Goal: Use online tool/utility: Utilize a website feature to perform a specific function

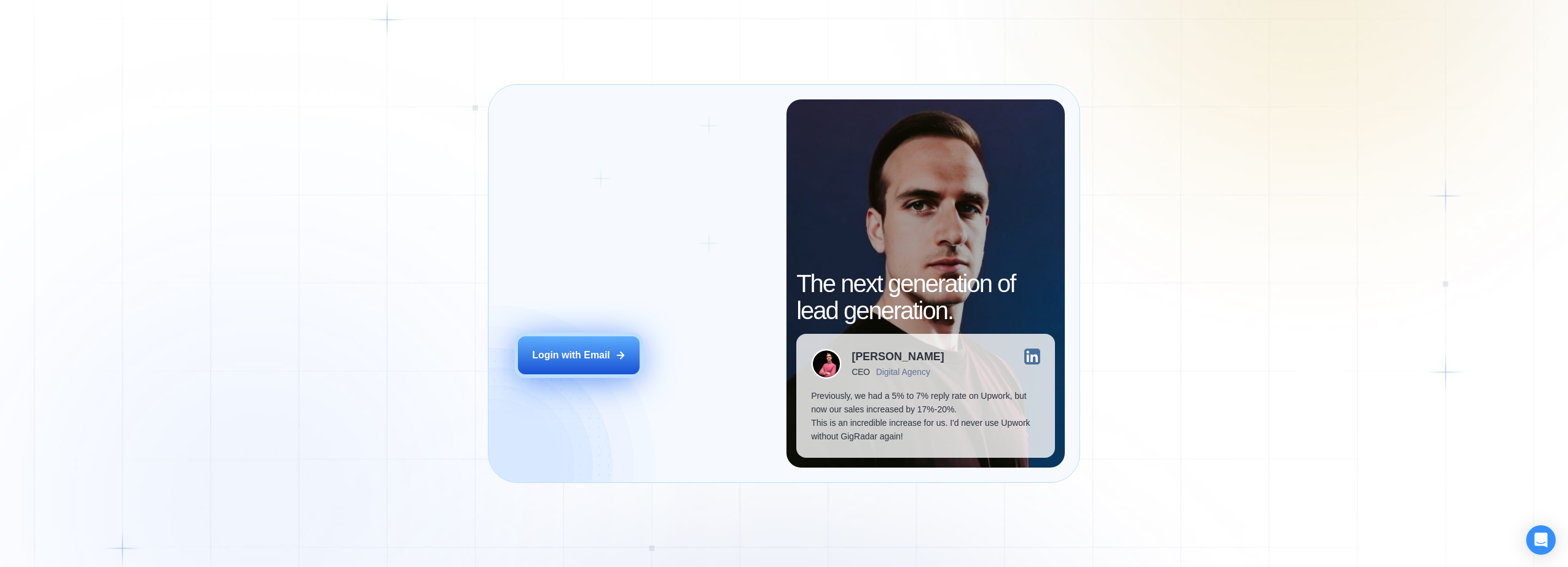
click at [618, 352] on icon at bounding box center [620, 355] width 11 height 11
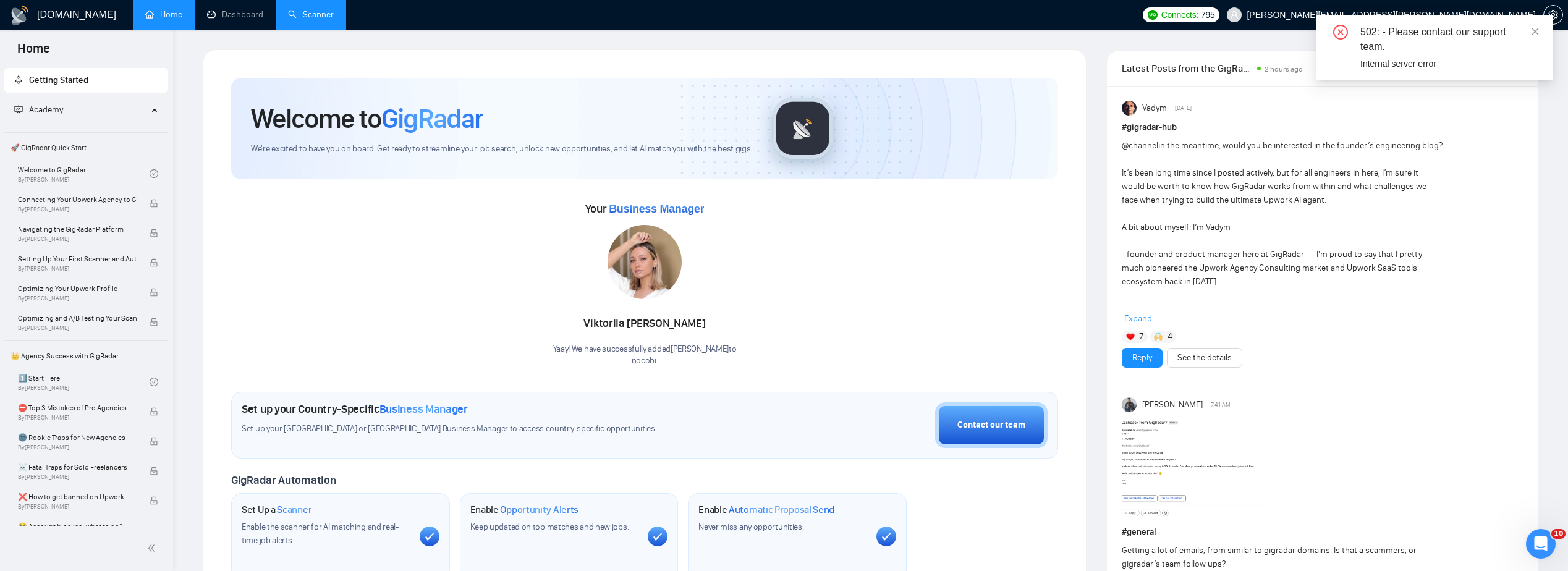
click at [292, 15] on link "Scanner" at bounding box center [311, 14] width 46 height 11
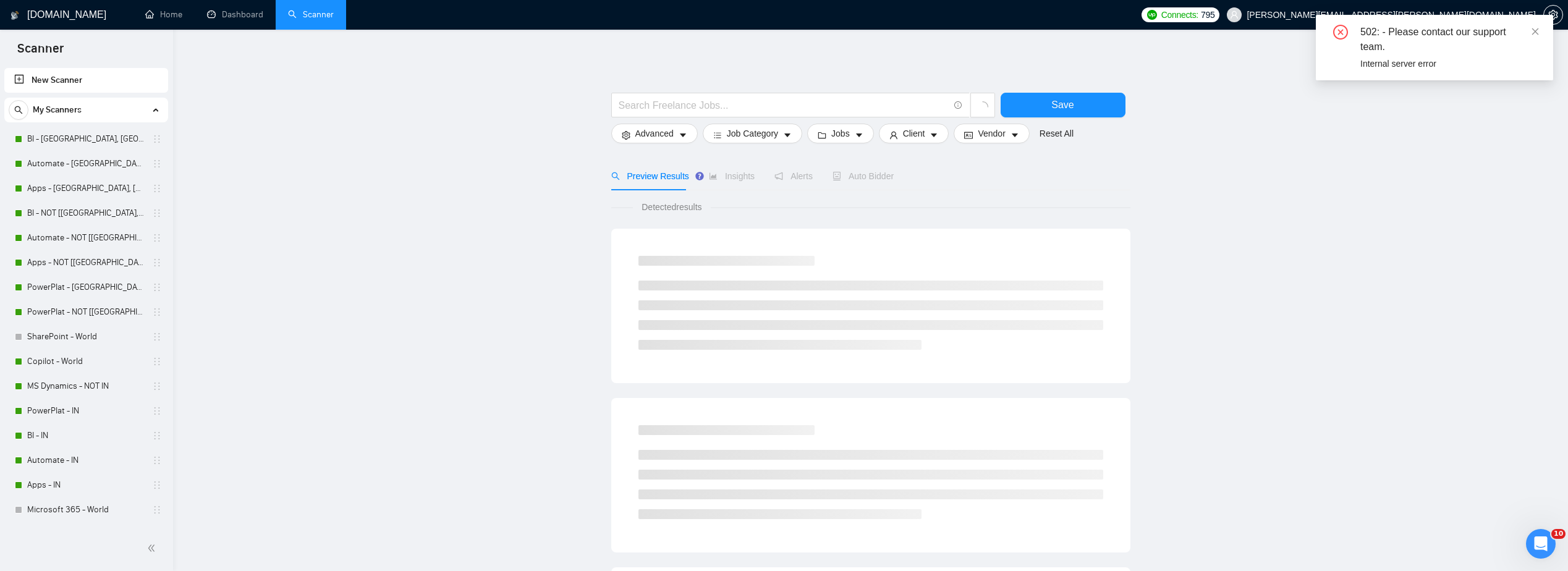
click at [1541, 32] on div "502: - Please contact our support team. Internal server error" at bounding box center [1435, 48] width 238 height 66
click at [70, 133] on link "BI - [GEOGRAPHIC_DATA], [GEOGRAPHIC_DATA], [GEOGRAPHIC_DATA]" at bounding box center [85, 139] width 117 height 25
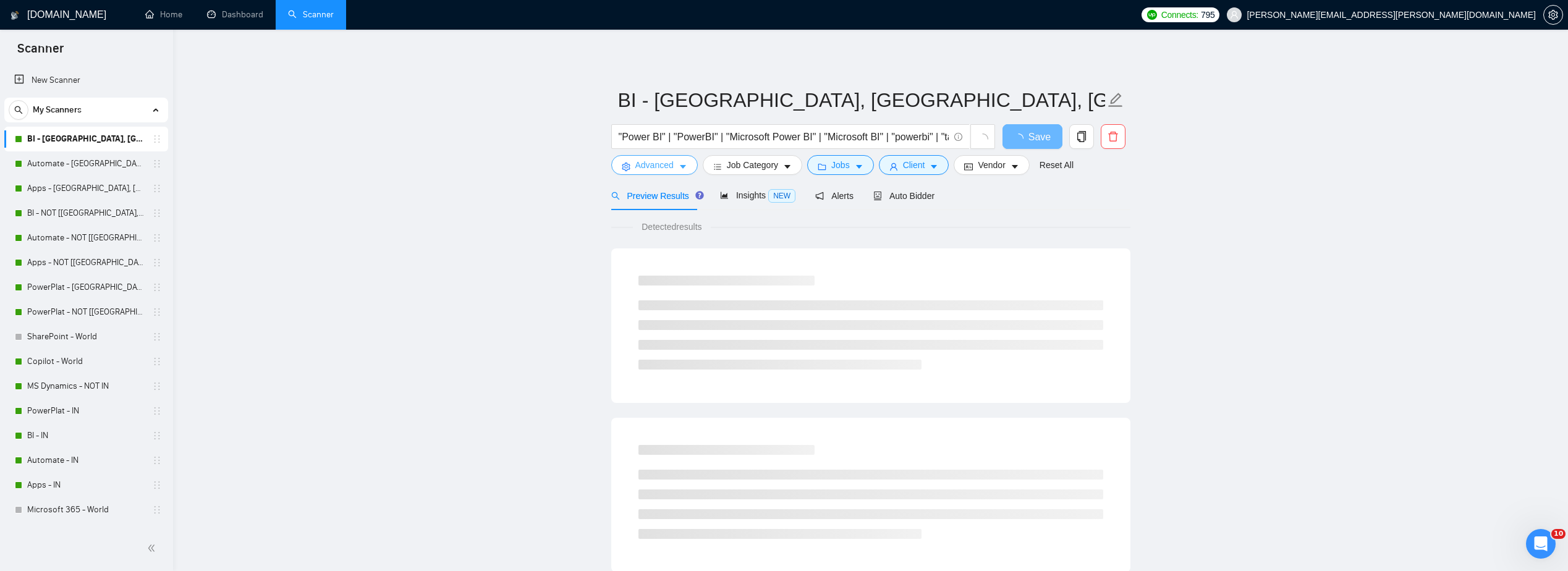
click at [662, 165] on span "Advanced" at bounding box center [654, 165] width 38 height 14
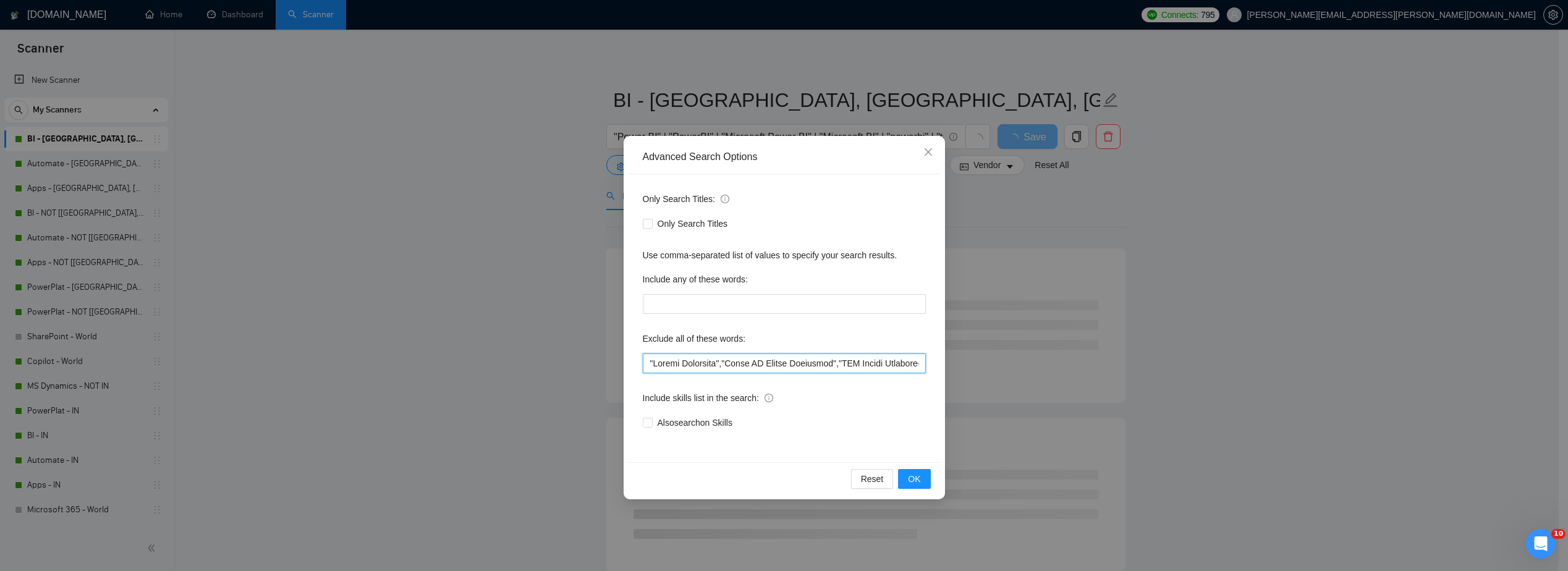
click at [643, 366] on input "text" at bounding box center [784, 364] width 283 height 20
paste input "Pattern Automation"
type input ""Pattern Automation", "Custom Connector","Power BI Custom Connector","PBI Custo…"
click at [925, 473] on button "OK" at bounding box center [914, 479] width 32 height 20
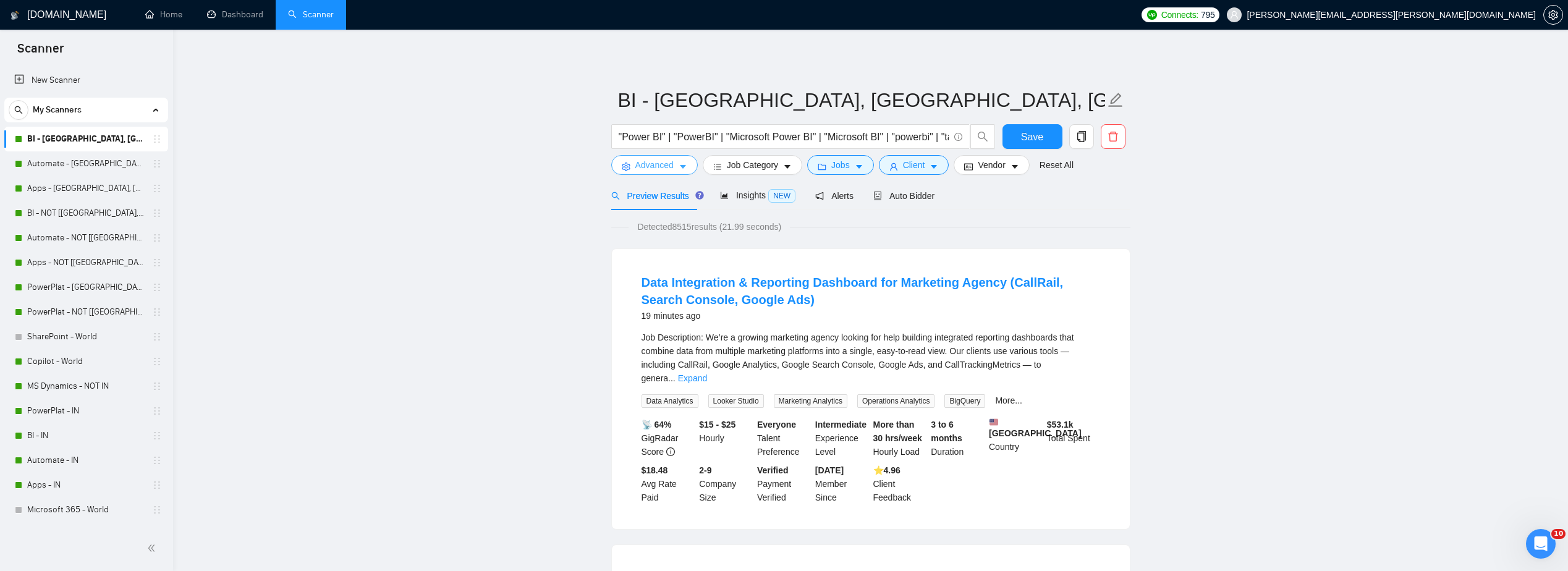
click at [659, 166] on span "Advanced" at bounding box center [654, 165] width 38 height 14
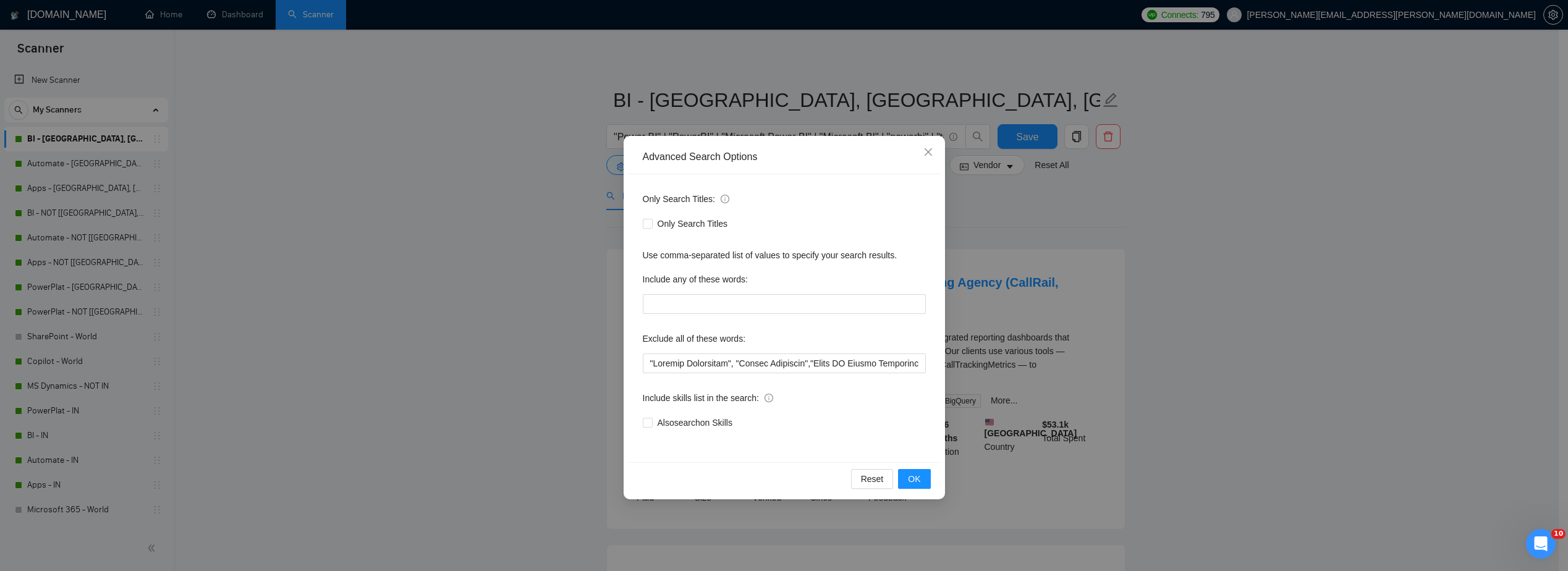
click at [539, 176] on div "Advanced Search Options Only Search Titles: Only Search Titles Use comma-separa…" at bounding box center [784, 286] width 1568 height 571
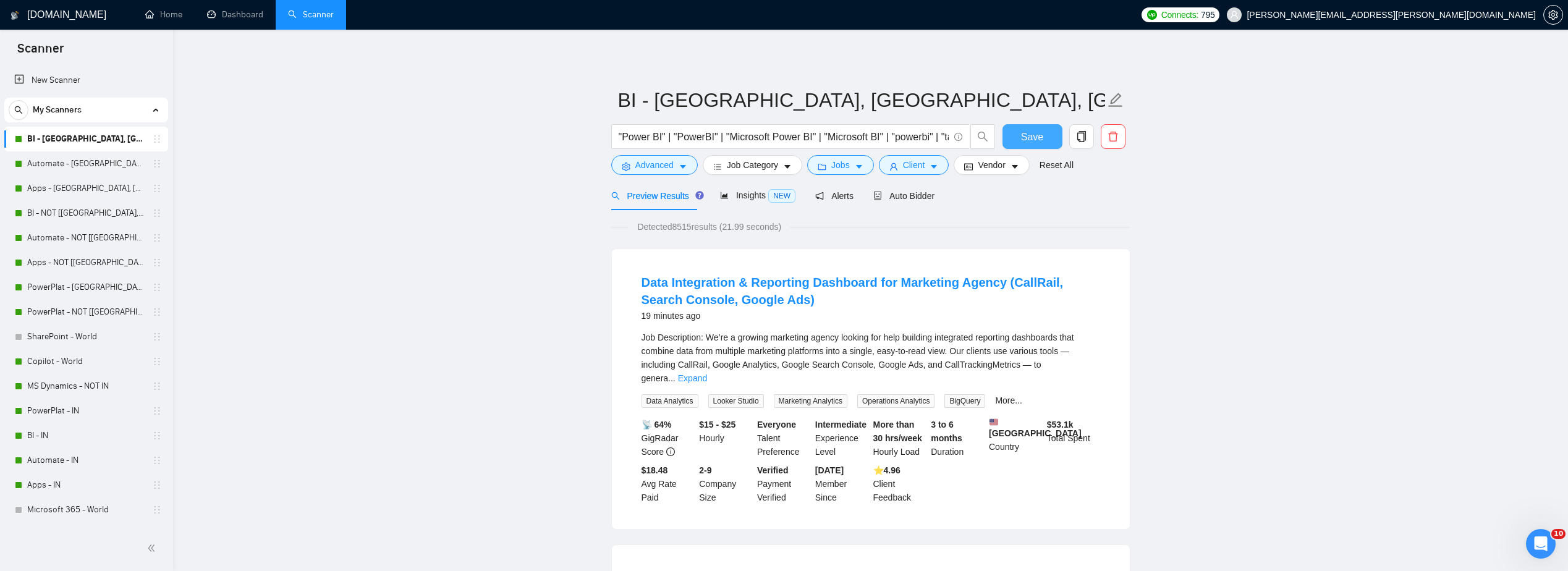
click at [1018, 140] on button "Save" at bounding box center [1032, 137] width 60 height 25
click at [84, 162] on link "Automate - [GEOGRAPHIC_DATA], [GEOGRAPHIC_DATA], [GEOGRAPHIC_DATA]" at bounding box center [85, 164] width 117 height 25
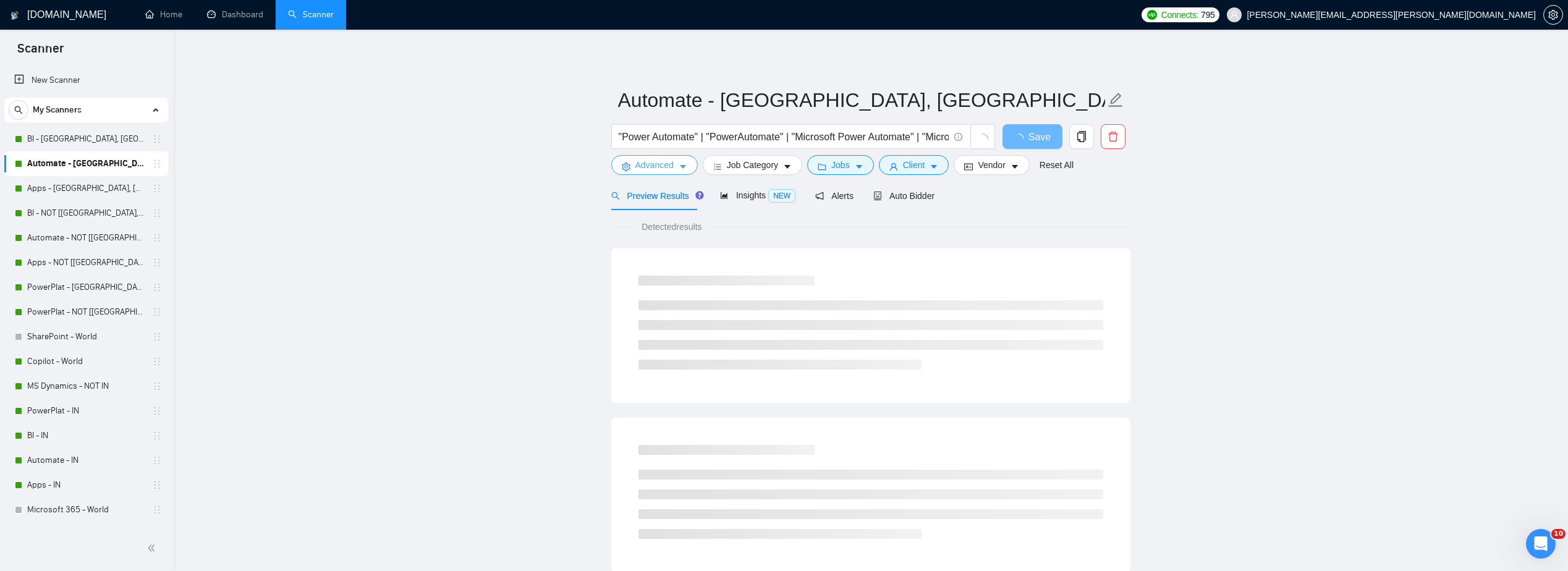
click at [666, 163] on span "Advanced" at bounding box center [654, 165] width 38 height 14
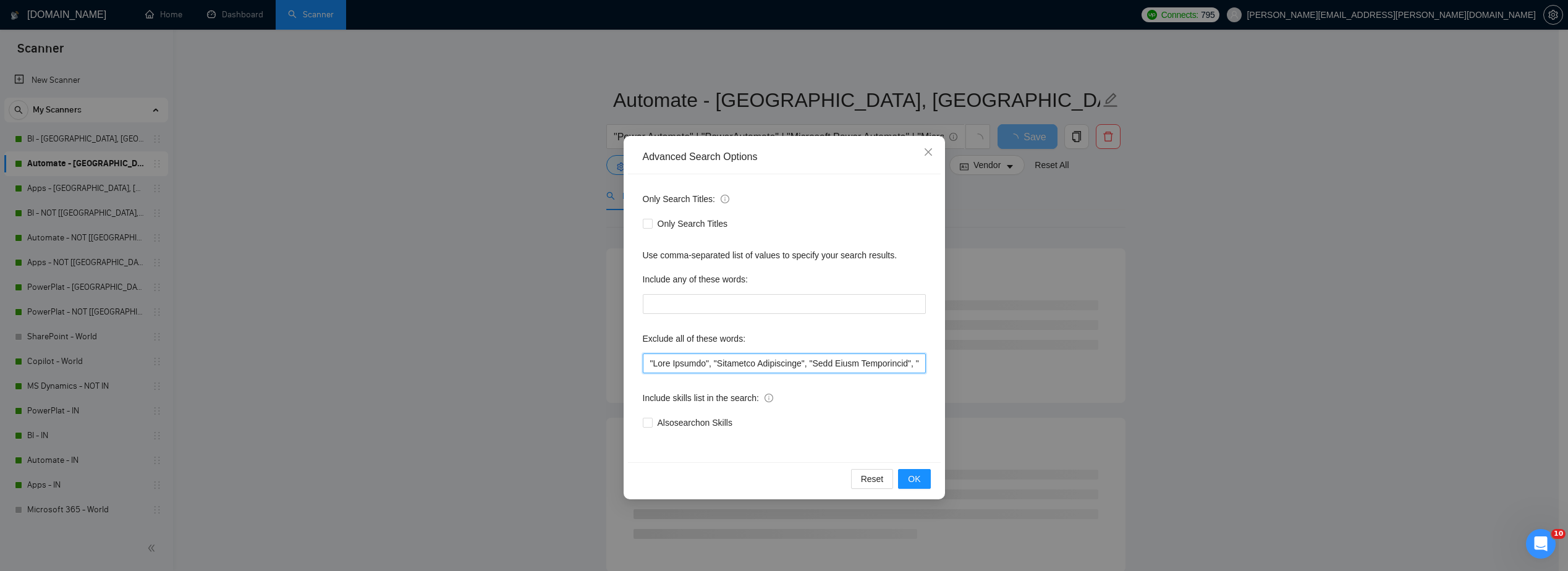
click at [644, 359] on input "text" at bounding box center [784, 364] width 283 height 20
paste input ""Pattern Automation","
type input ""Pattern Automation", "Live Support", "Portfolio Development", "Case Study Deve…"
click at [906, 475] on button "OK" at bounding box center [914, 479] width 32 height 20
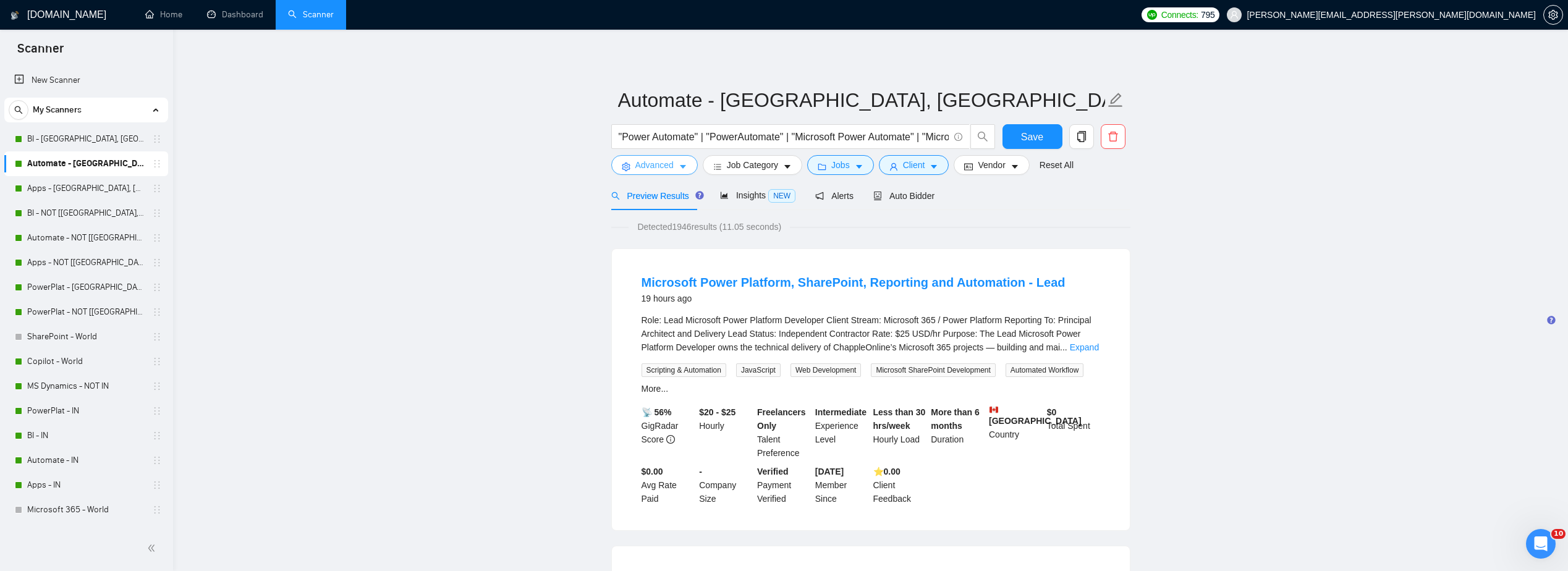
click at [665, 168] on span "Advanced" at bounding box center [654, 165] width 38 height 14
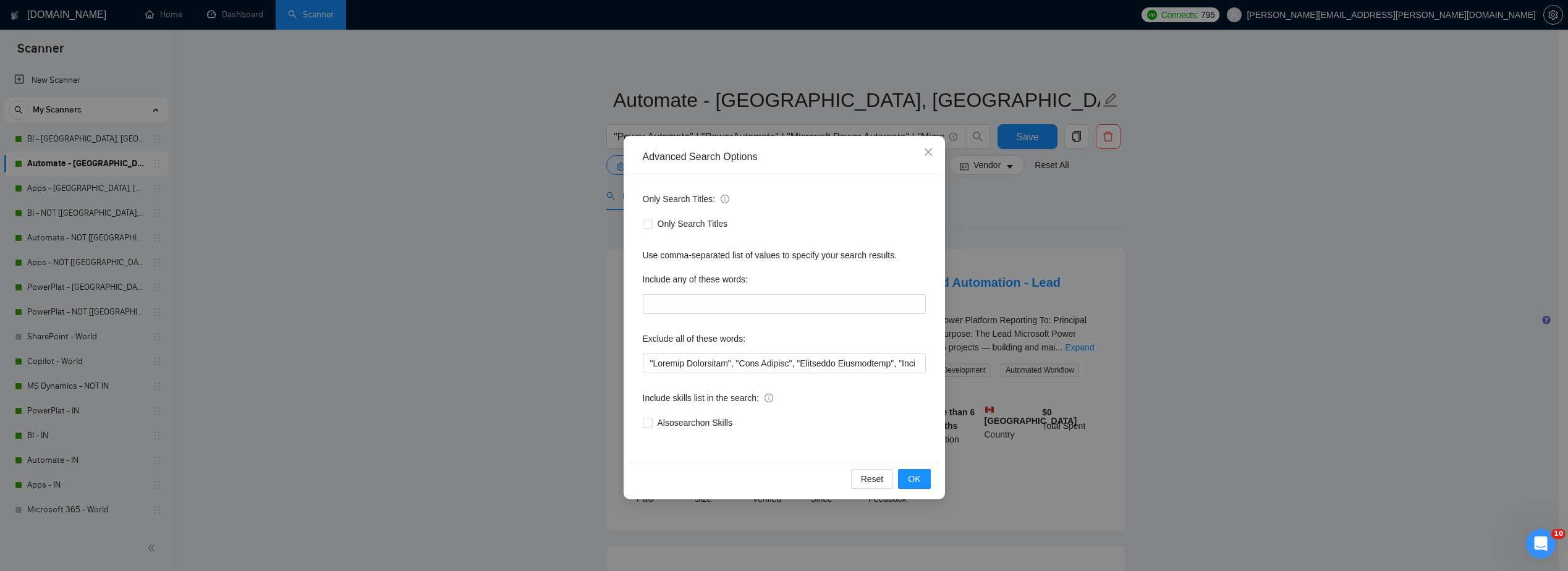
drag, startPoint x: 662, startPoint y: 167, endPoint x: 642, endPoint y: 171, distance: 20.4
click at [660, 167] on div "Advanced Search Options" at bounding box center [784, 158] width 313 height 34
click at [458, 201] on div "Advanced Search Options Only Search Titles: Only Search Titles Use comma-separa…" at bounding box center [784, 286] width 1568 height 571
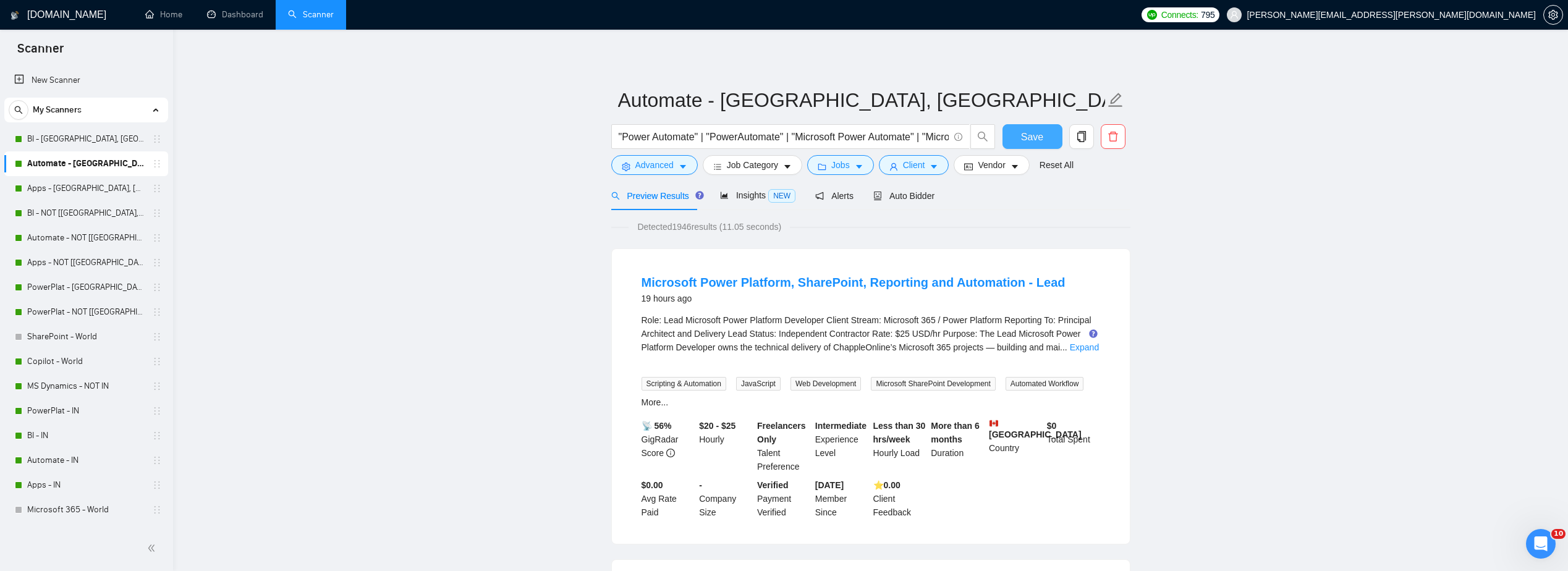
click at [1030, 133] on span "Save" at bounding box center [1032, 137] width 22 height 16
drag, startPoint x: 102, startPoint y: 197, endPoint x: 242, endPoint y: 207, distance: 140.4
click at [102, 197] on link "Apps - [GEOGRAPHIC_DATA], [GEOGRAPHIC_DATA], [GEOGRAPHIC_DATA]" at bounding box center [85, 188] width 117 height 25
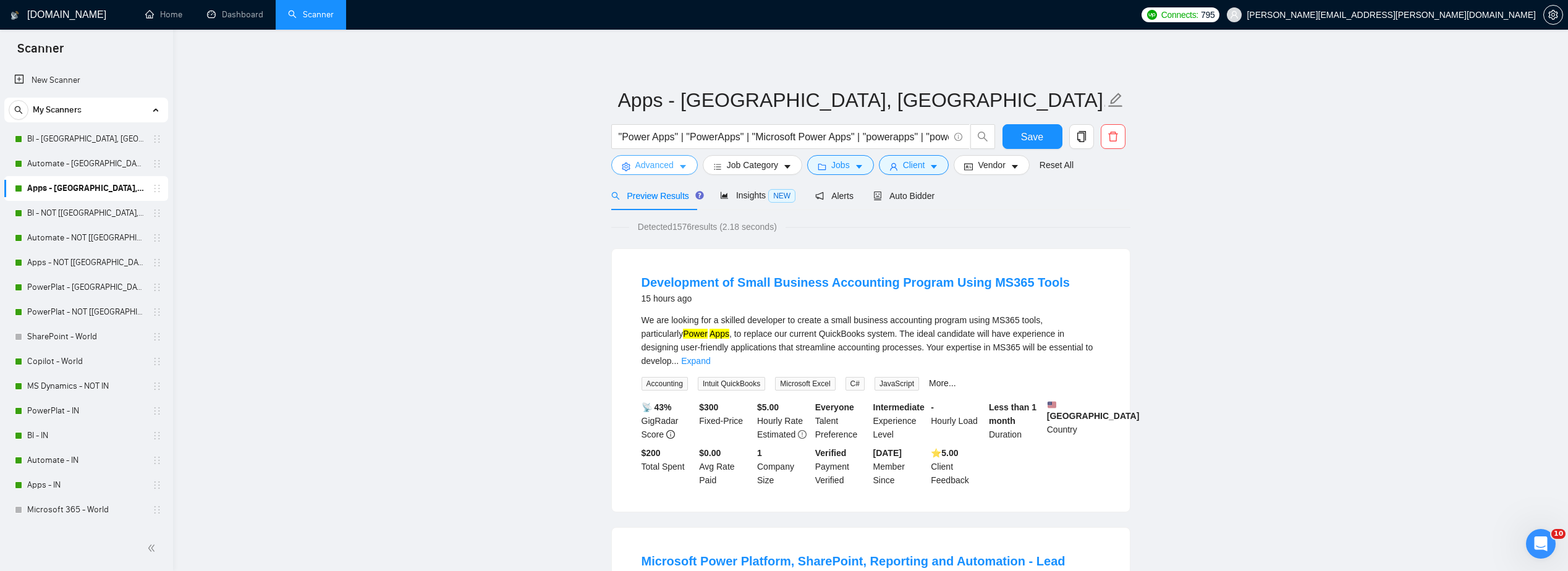
click at [664, 169] on span "Advanced" at bounding box center [654, 165] width 38 height 14
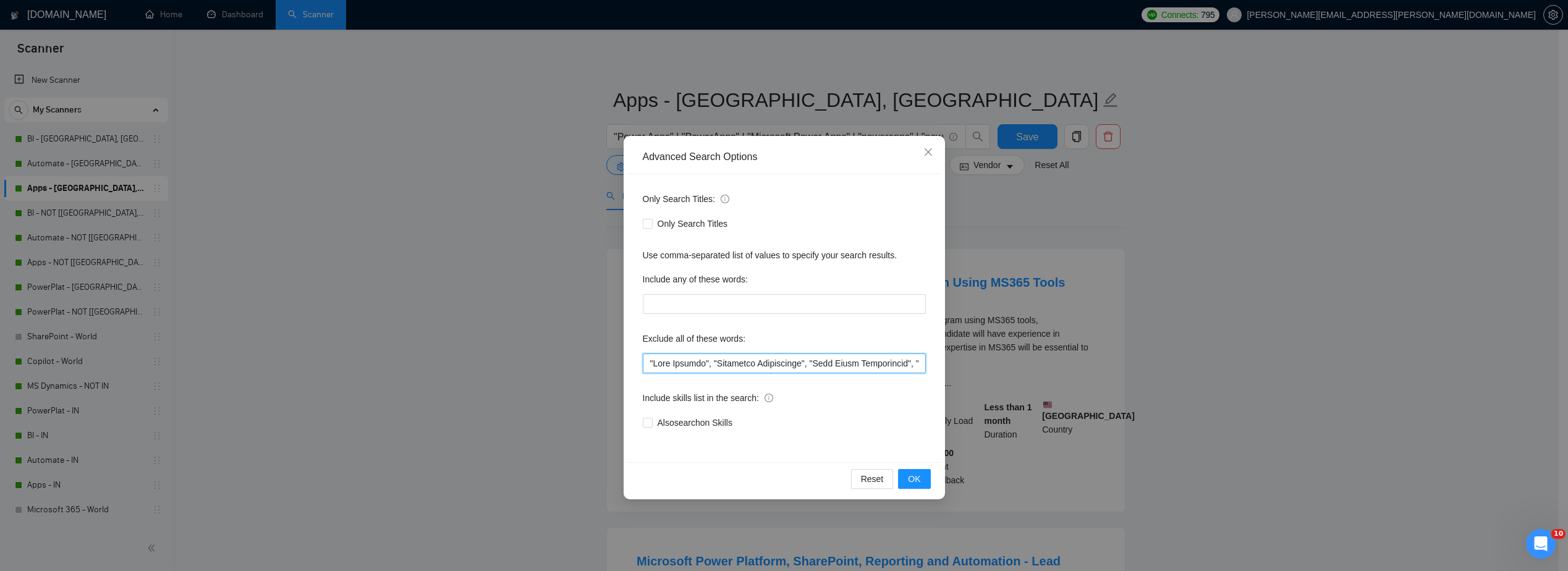
click at [646, 363] on input "text" at bounding box center [784, 364] width 283 height 20
paste input ""Pattern Automation","
type input ""Pattern Automation", "Live Support", "Portfolio Development", "Case Study Deve…"
click at [910, 482] on span "OK" at bounding box center [914, 479] width 12 height 14
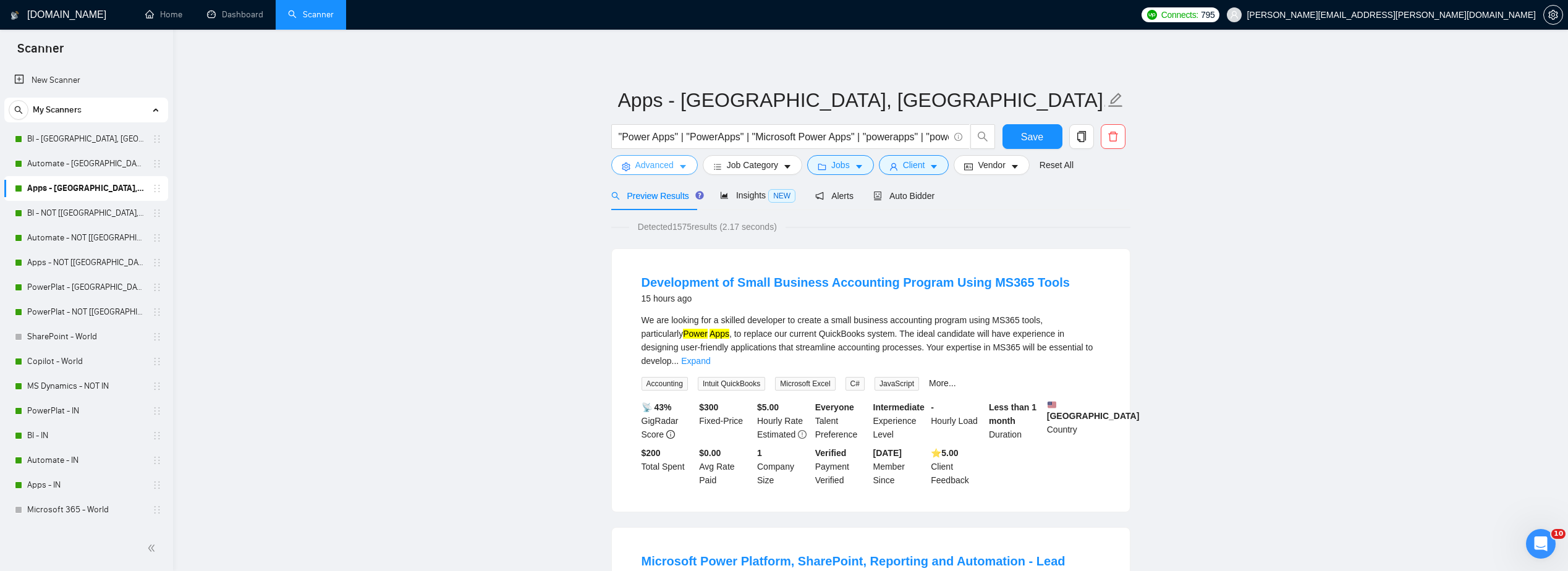
click at [661, 169] on span "Advanced" at bounding box center [654, 165] width 38 height 14
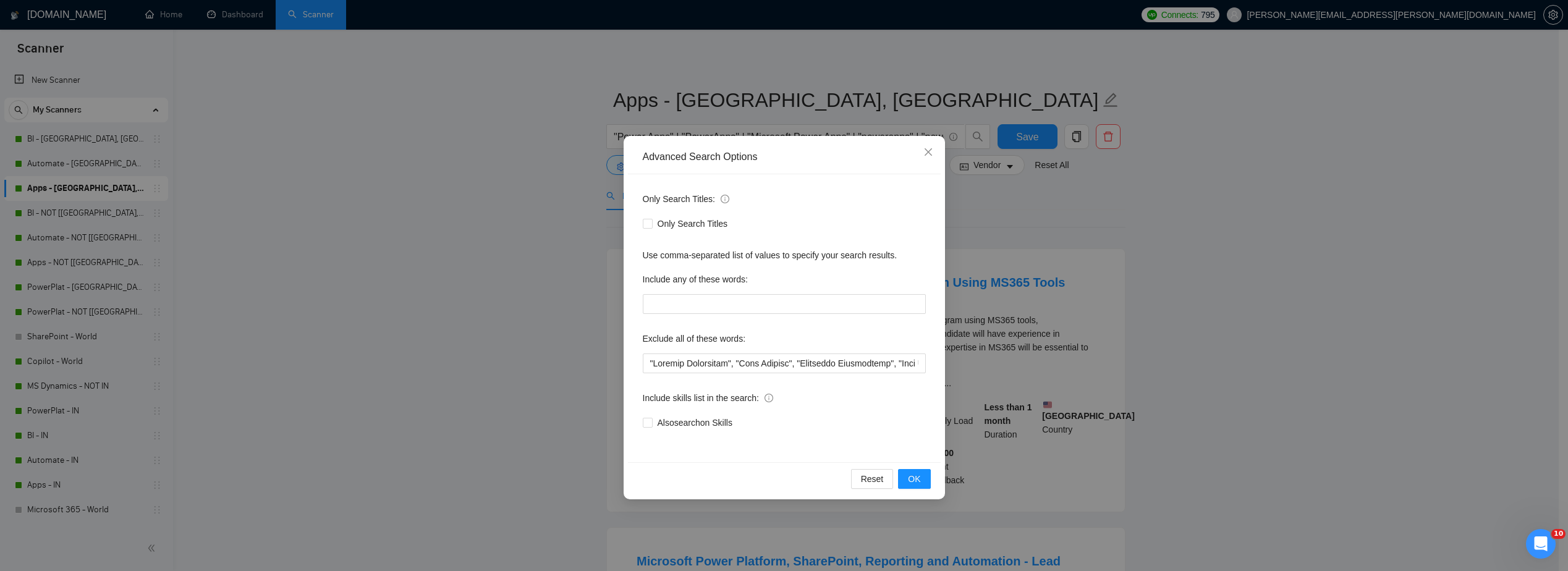
click at [535, 171] on div "Advanced Search Options Only Search Titles: Only Search Titles Use comma-separa…" at bounding box center [784, 286] width 1568 height 571
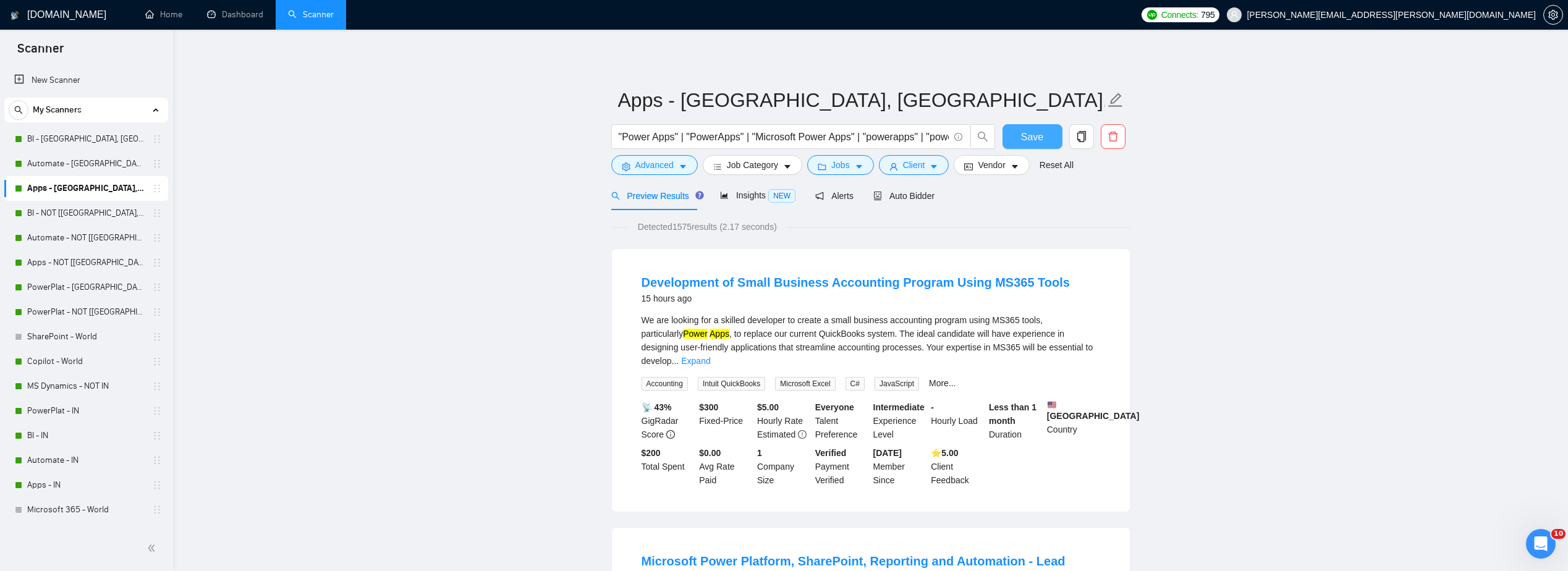
click at [1023, 133] on span "Save" at bounding box center [1032, 137] width 22 height 16
click at [232, 19] on link "Dashboard" at bounding box center [236, 14] width 56 height 11
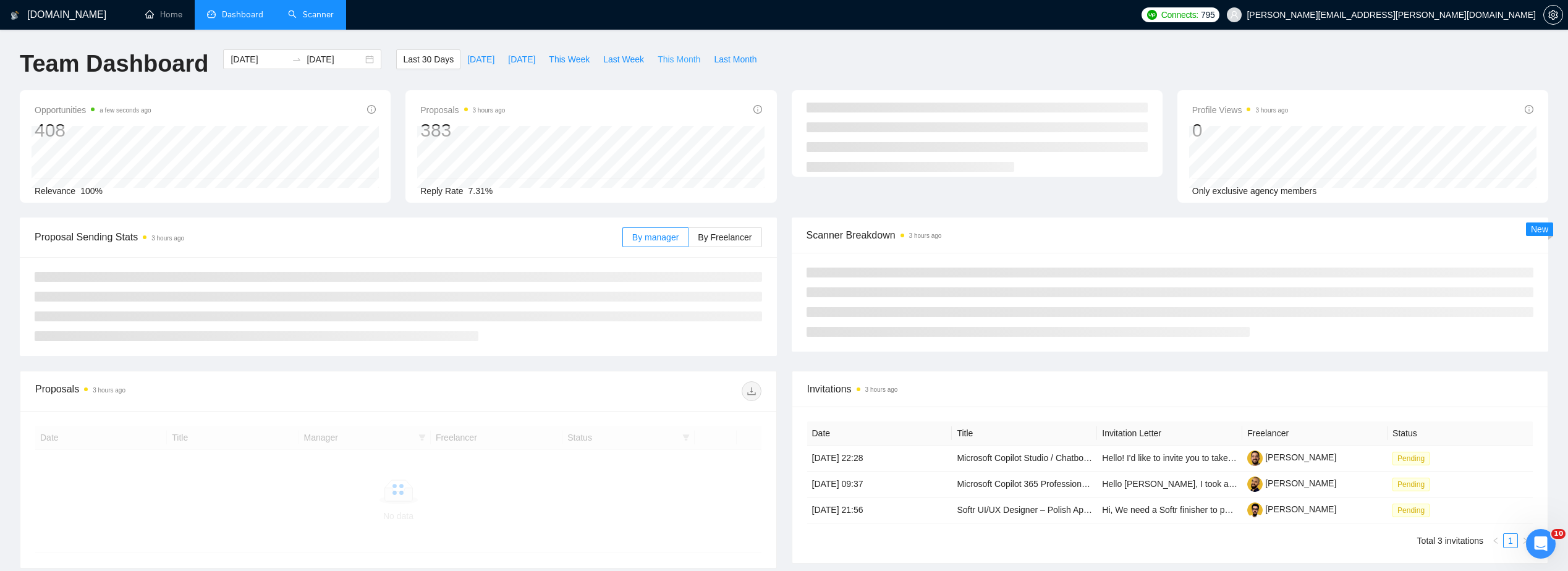
click at [686, 54] on span "This Month" at bounding box center [679, 59] width 43 height 14
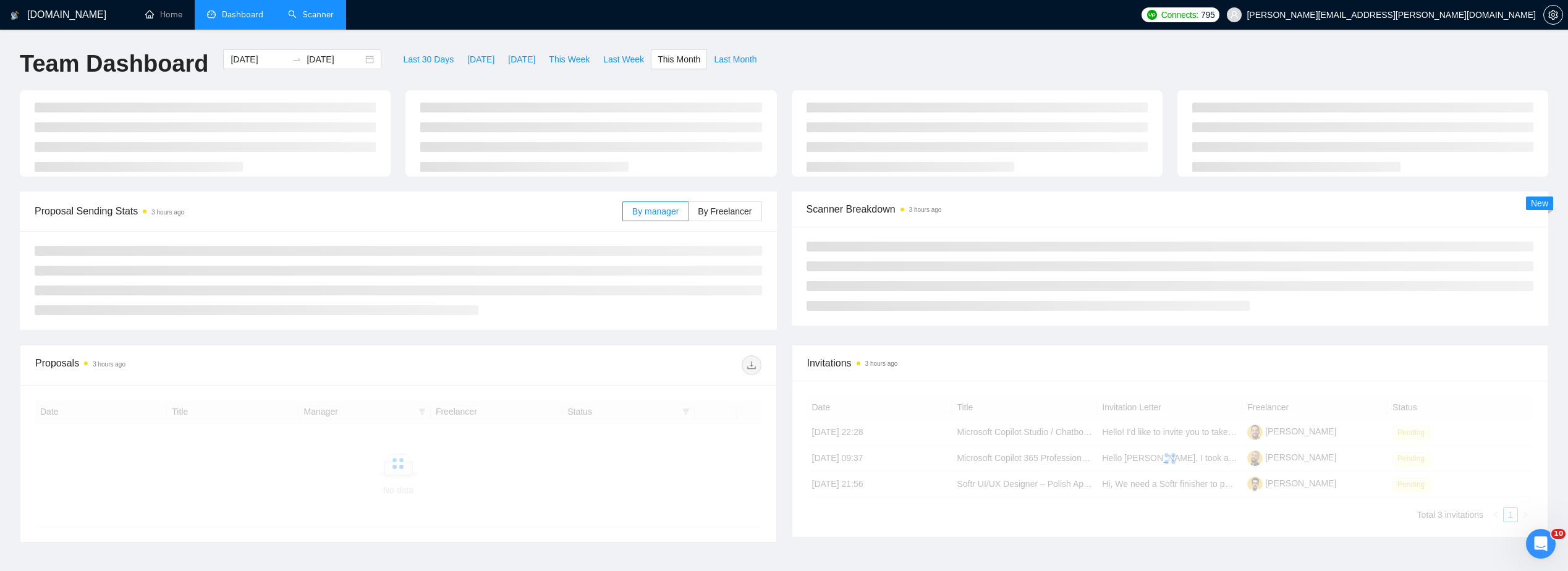
type input "[DATE]"
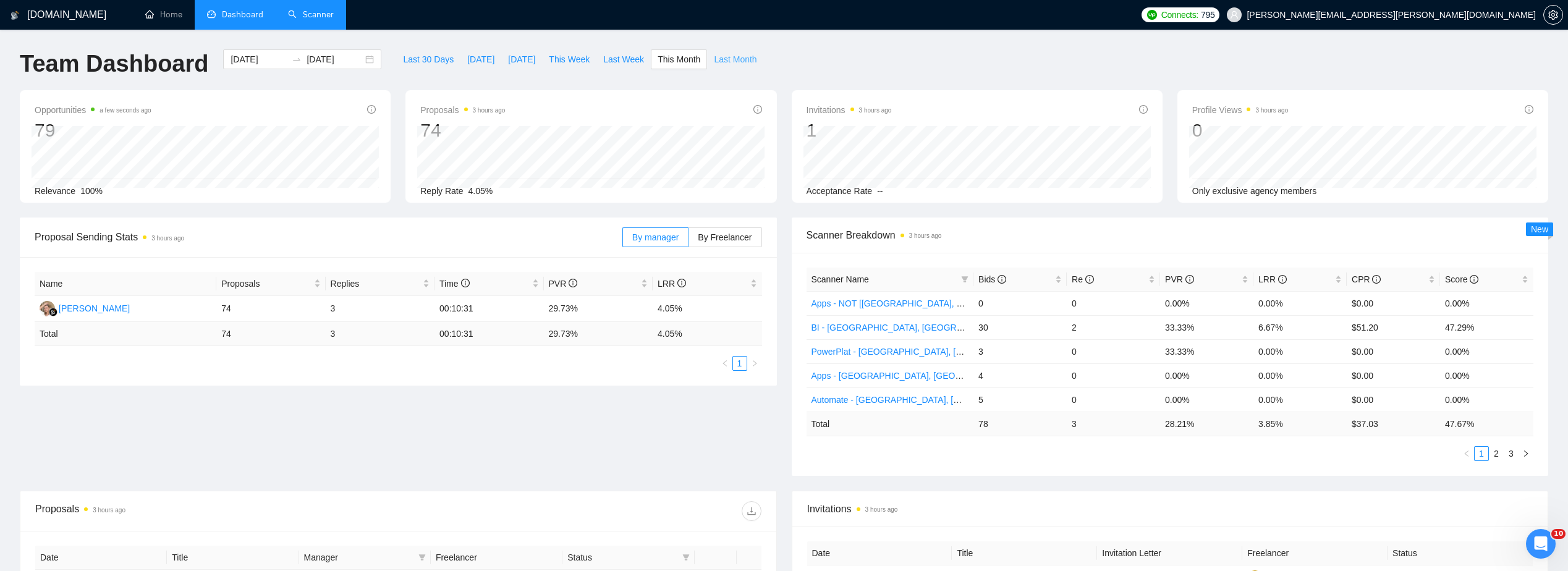
click at [724, 67] on button "Last Month" at bounding box center [735, 59] width 56 height 20
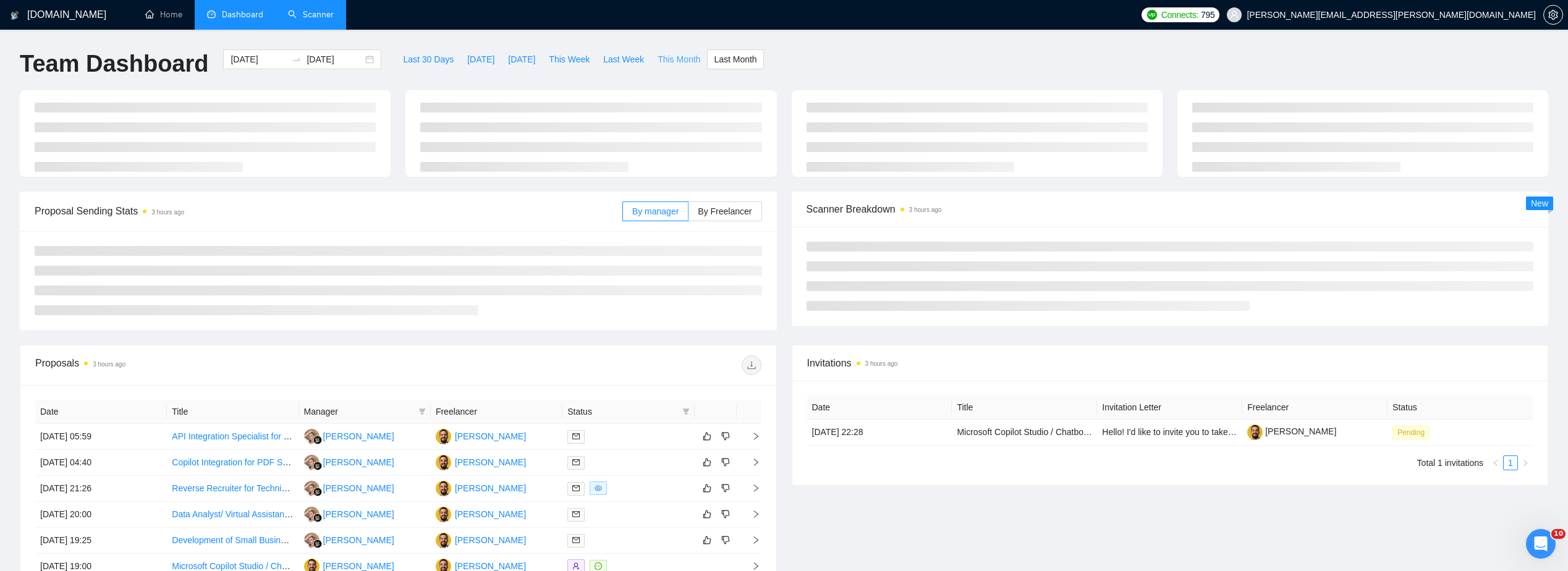
type input "[DATE]"
